Goal: Task Accomplishment & Management: Manage account settings

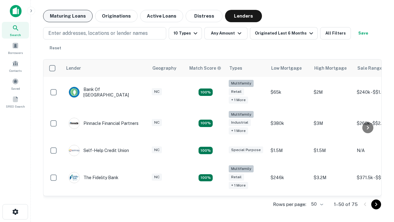
click at [68, 16] on button "Maturing Loans" at bounding box center [68, 16] width 50 height 12
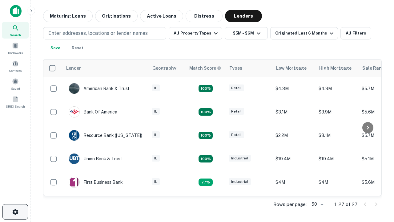
click at [15, 211] on icon "button" at bounding box center [15, 211] width 7 height 7
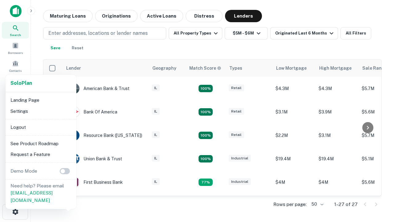
click at [41, 127] on li "Logout" at bounding box center [41, 127] width 66 height 11
